Goal: Information Seeking & Learning: Learn about a topic

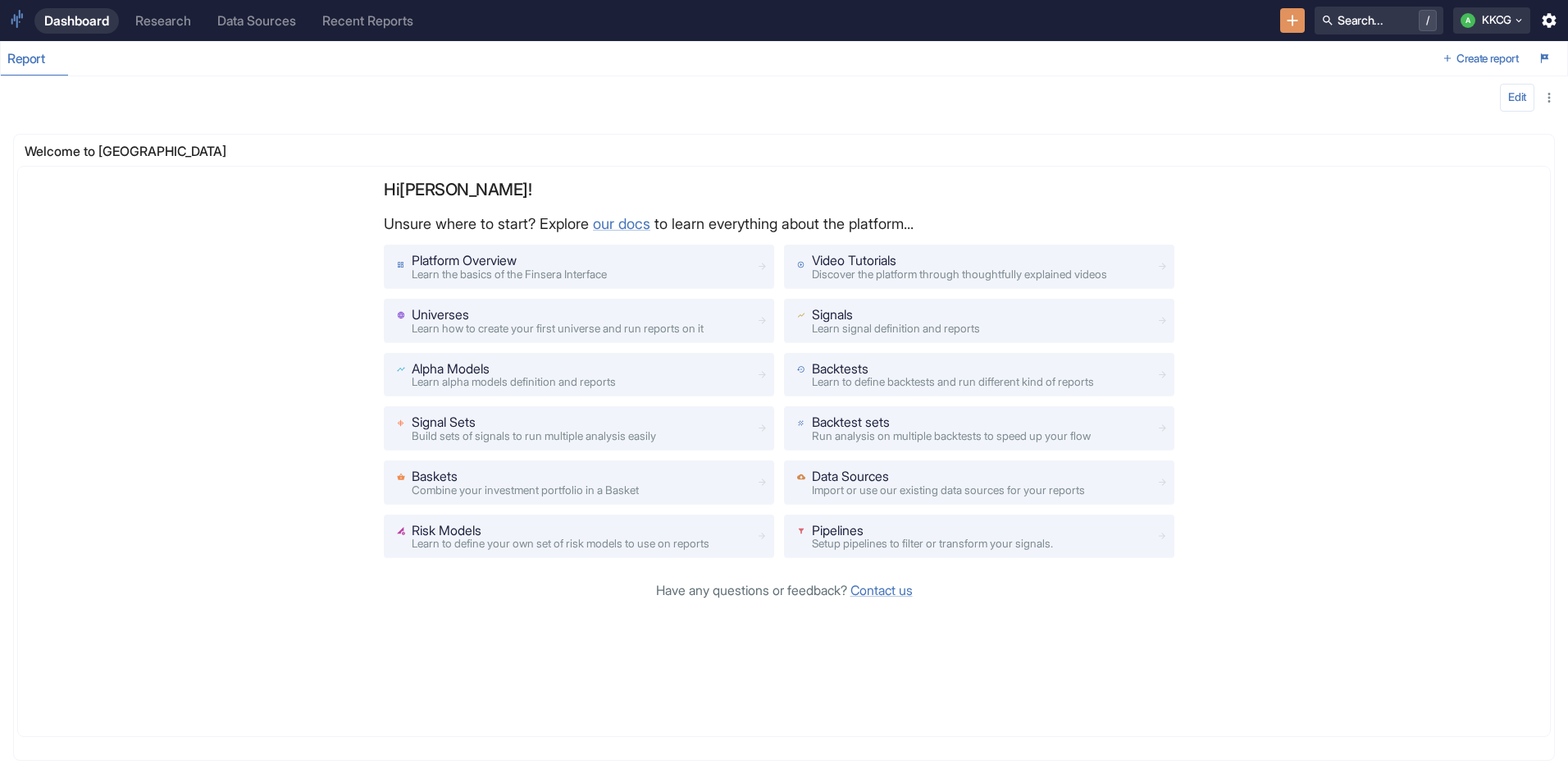
click at [197, 13] on link "Research" at bounding box center [163, 21] width 75 height 26
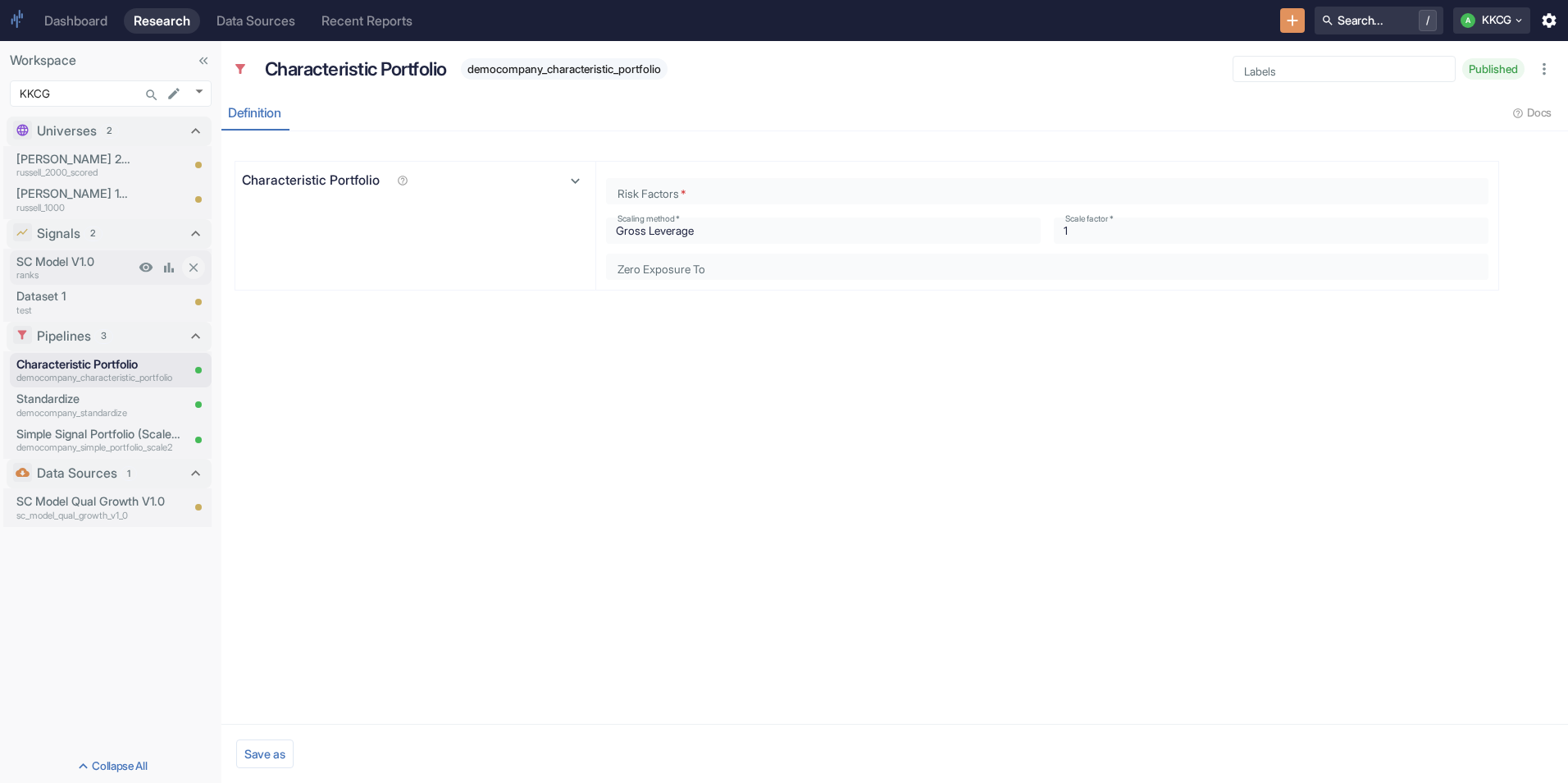
click at [45, 264] on p "SC Model V1.0" at bounding box center [75, 262] width 118 height 18
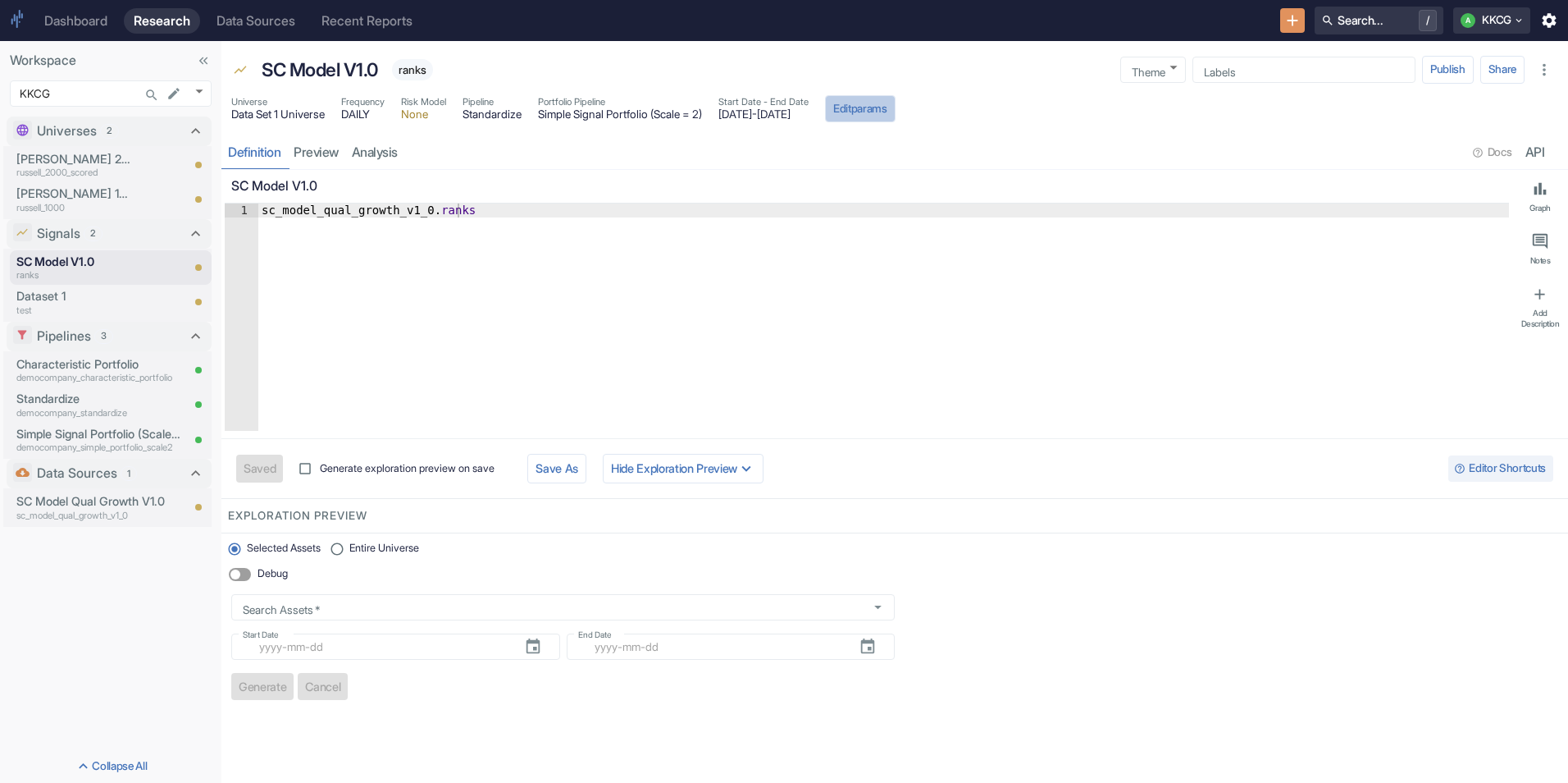
click at [841, 109] on button "Edit params" at bounding box center [861, 108] width 70 height 28
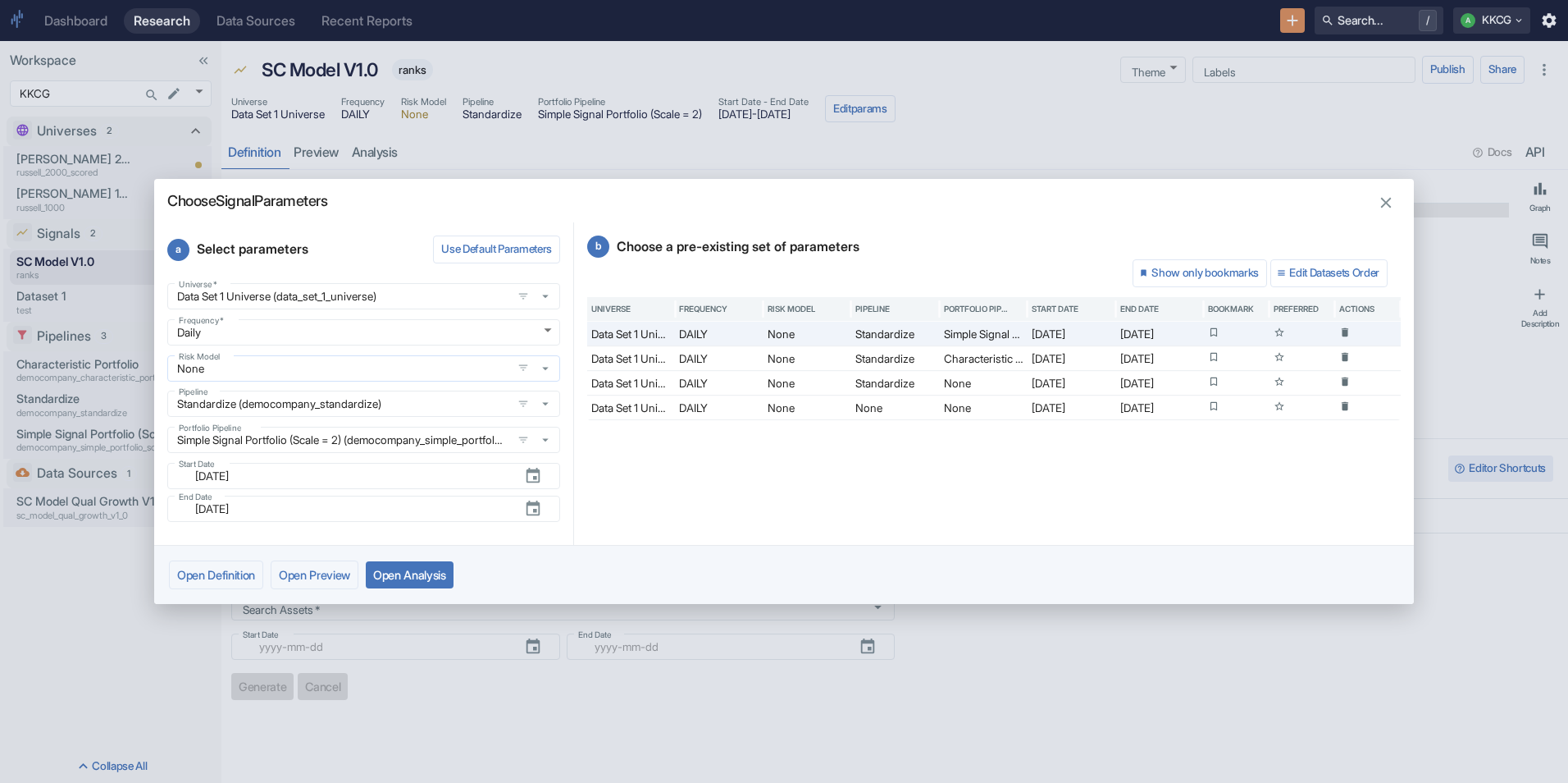
click at [548, 367] on icon "button" at bounding box center [546, 369] width 15 height 15
click at [841, 198] on icon "button" at bounding box center [1385, 203] width 18 height 18
type textarea "x"
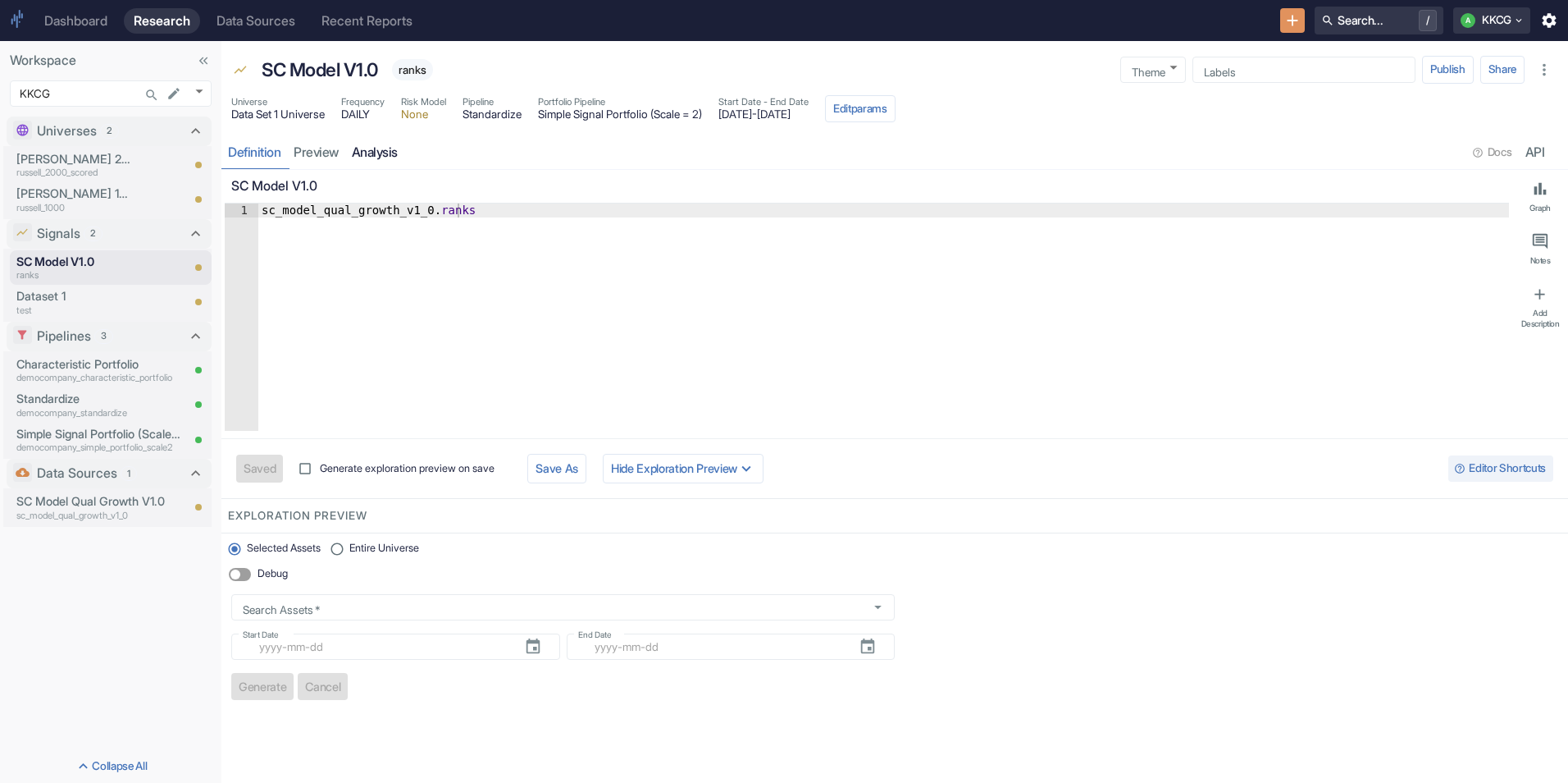
click at [367, 145] on link "analysis" at bounding box center [375, 151] width 59 height 33
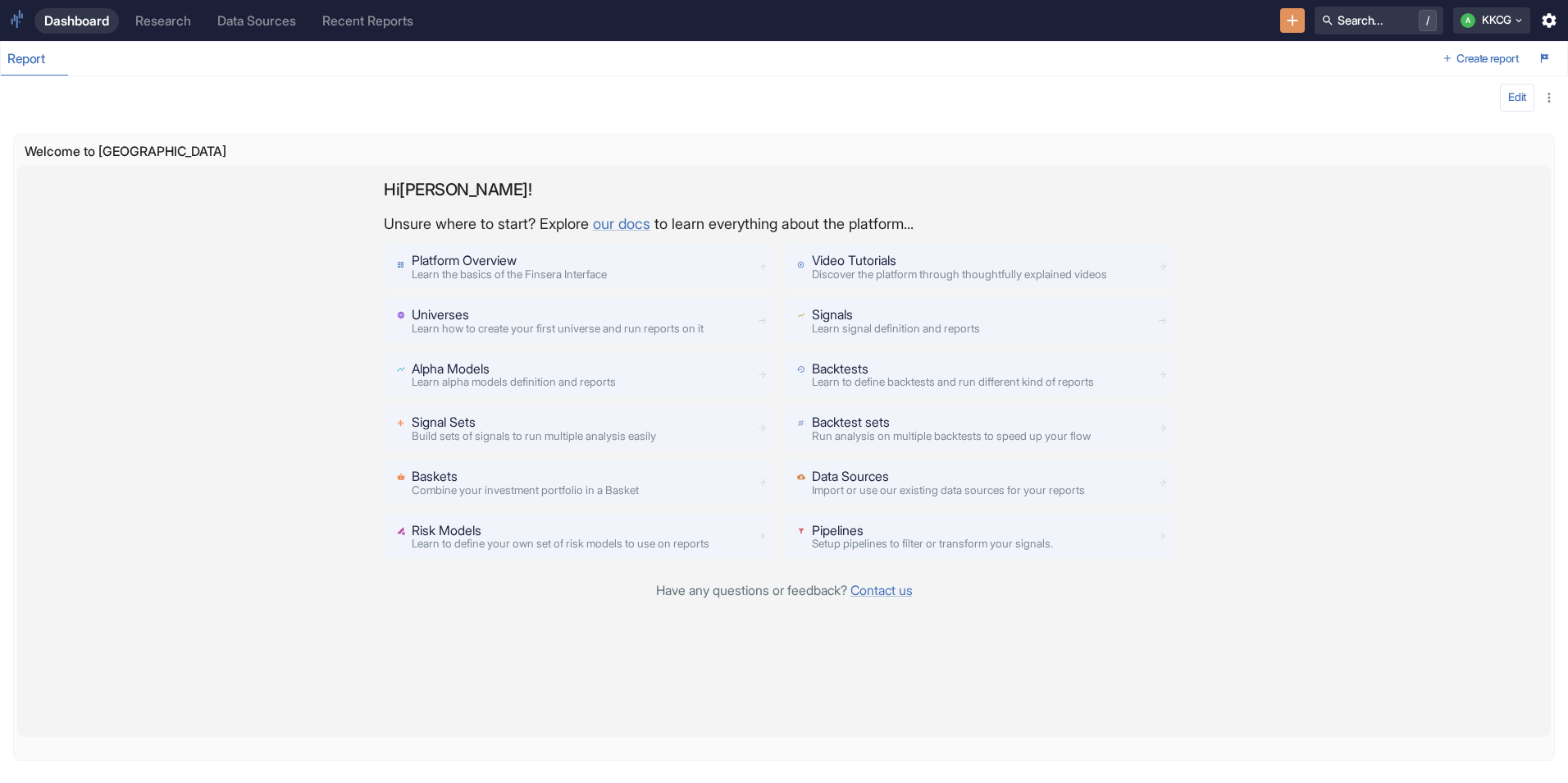
click at [863, 274] on span "Discover the platform through thoughtfully explained videos" at bounding box center [959, 274] width 296 height 13
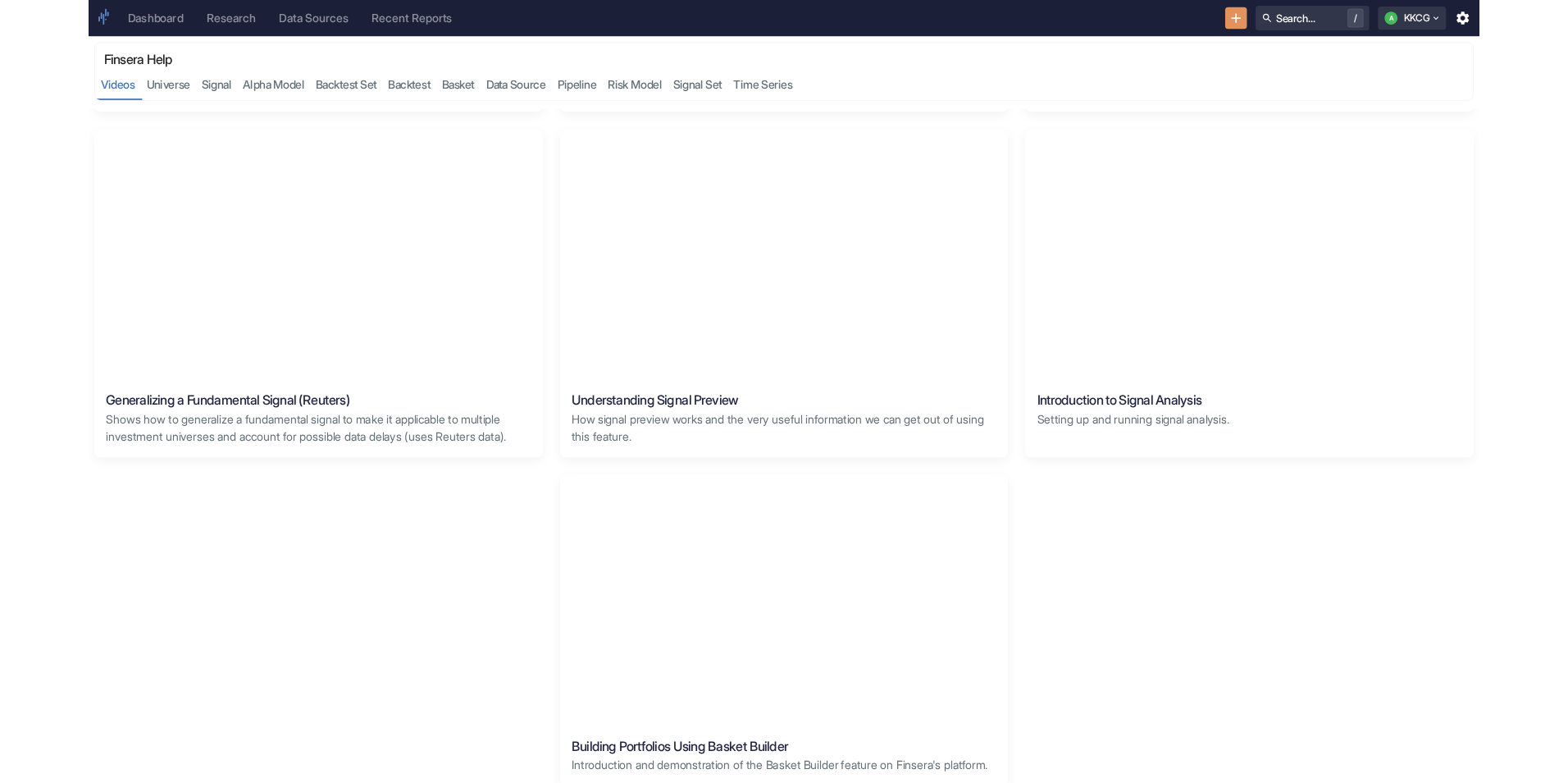
scroll to position [1724, 0]
